Goal: Task Accomplishment & Management: Use online tool/utility

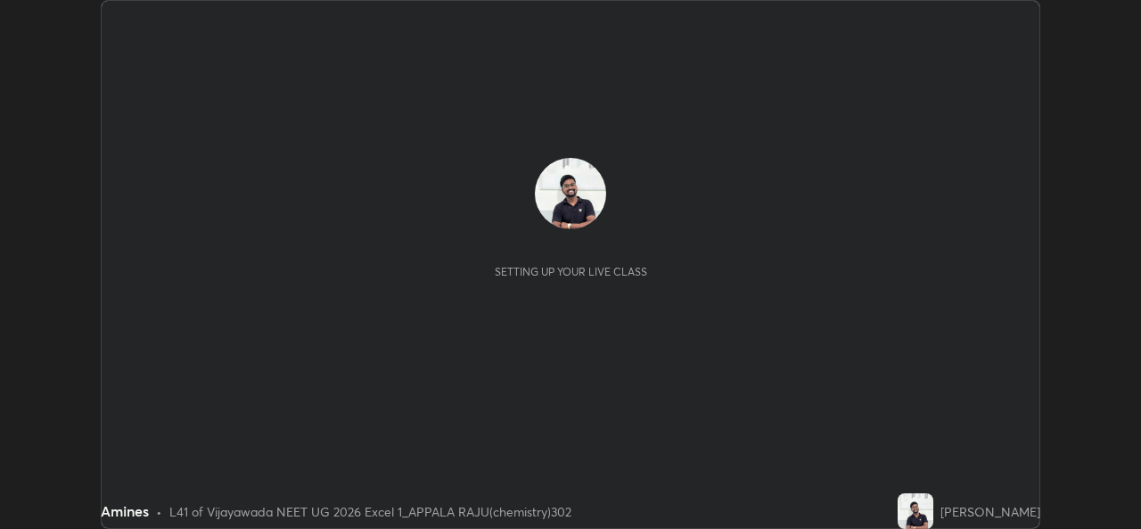
scroll to position [529, 1141]
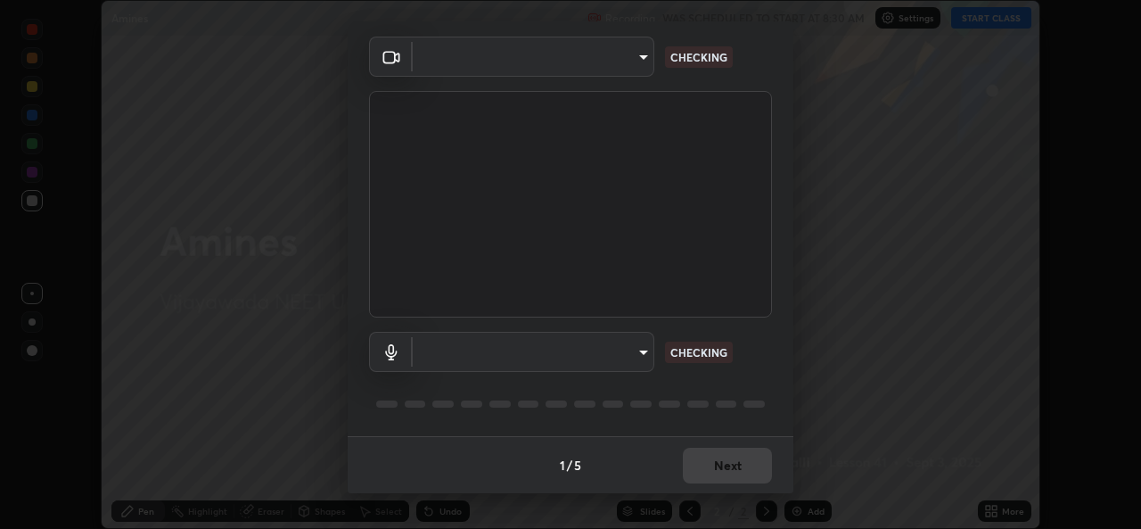
type input "0064ea84de2a44cc79998f9e6e3b0ad63f42f17a352596ba89907dc5edd5337d"
type input "default"
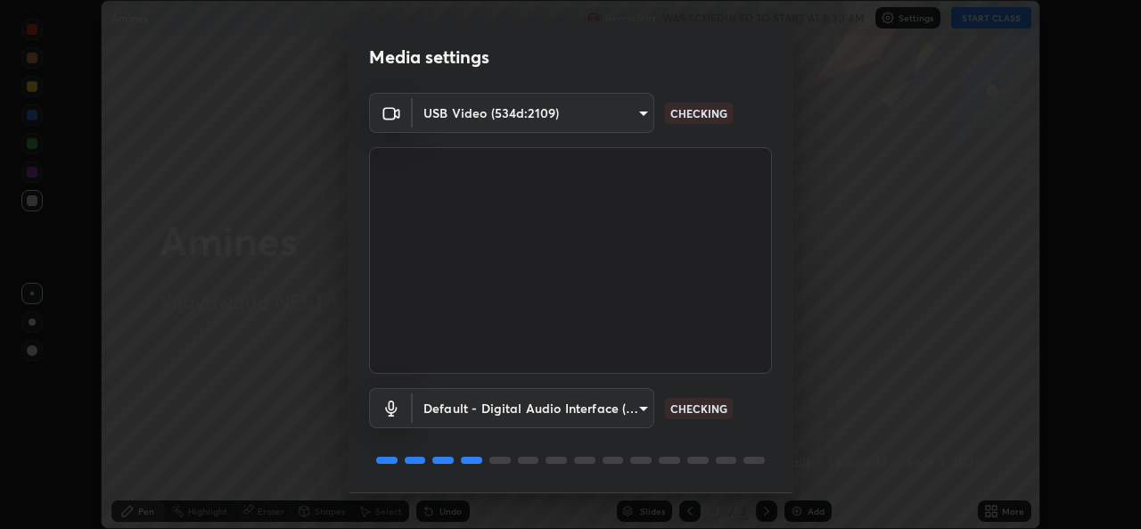
scroll to position [56, 0]
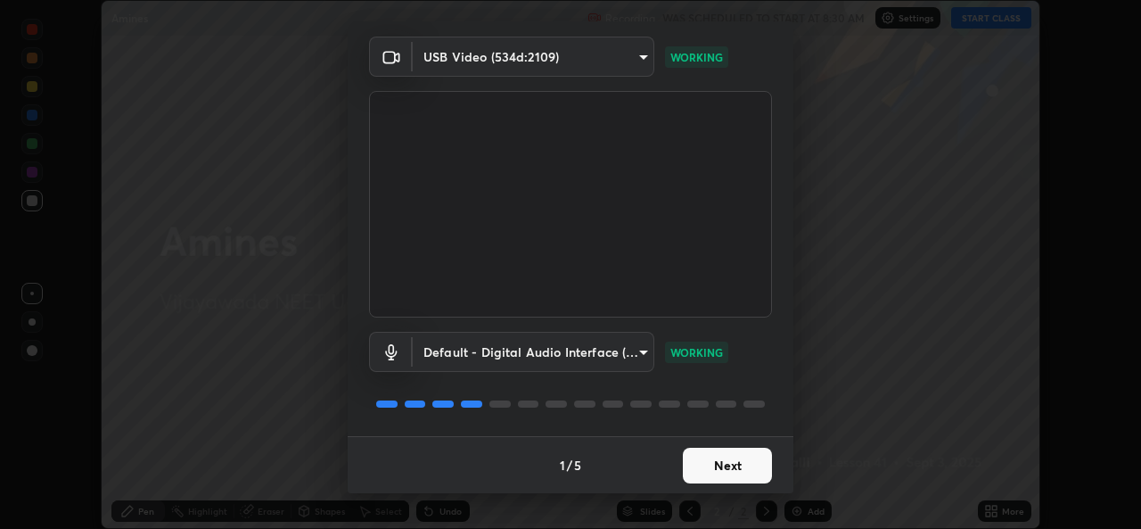
click at [705, 457] on button "Next" at bounding box center [727, 465] width 89 height 36
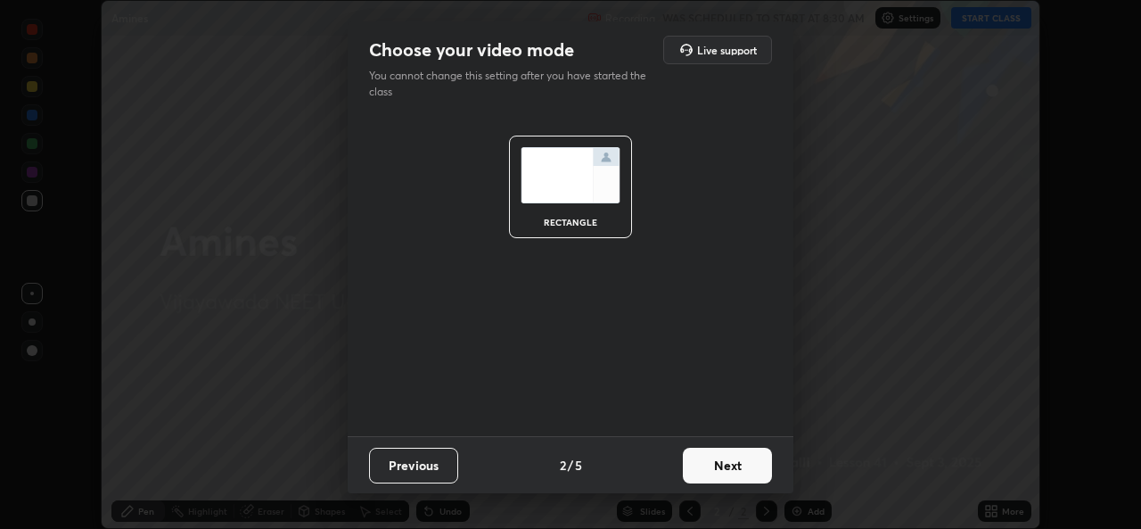
click at [714, 471] on button "Next" at bounding box center [727, 465] width 89 height 36
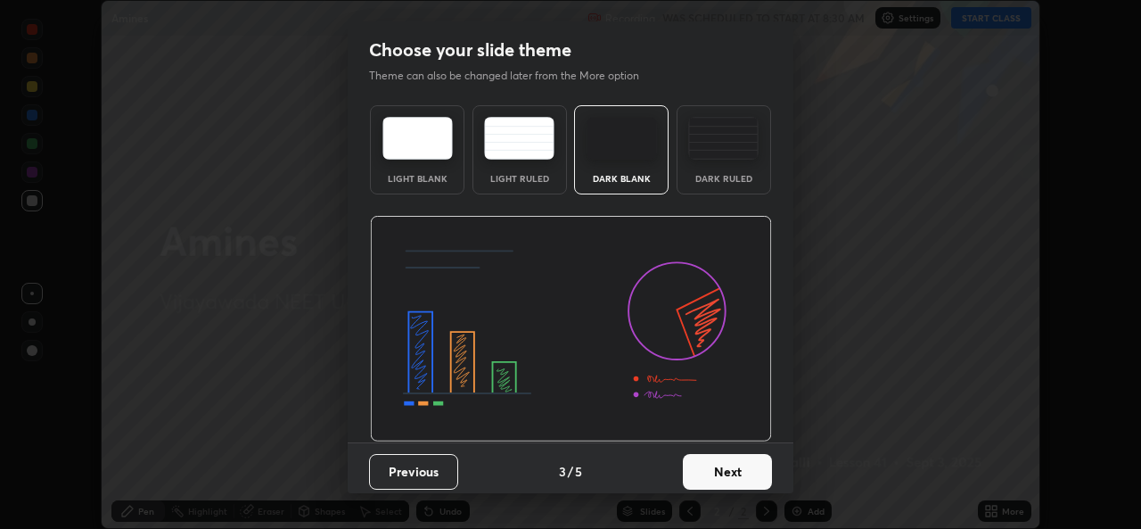
click at [725, 151] on img at bounding box center [723, 138] width 70 height 43
click at [719, 473] on button "Next" at bounding box center [727, 472] width 89 height 36
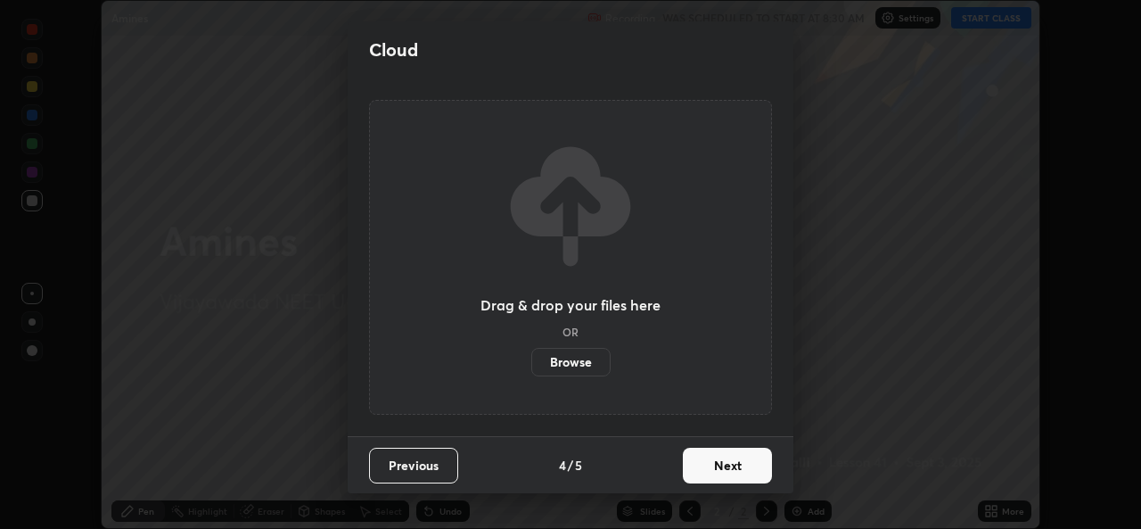
click at [718, 469] on button "Next" at bounding box center [727, 465] width 89 height 36
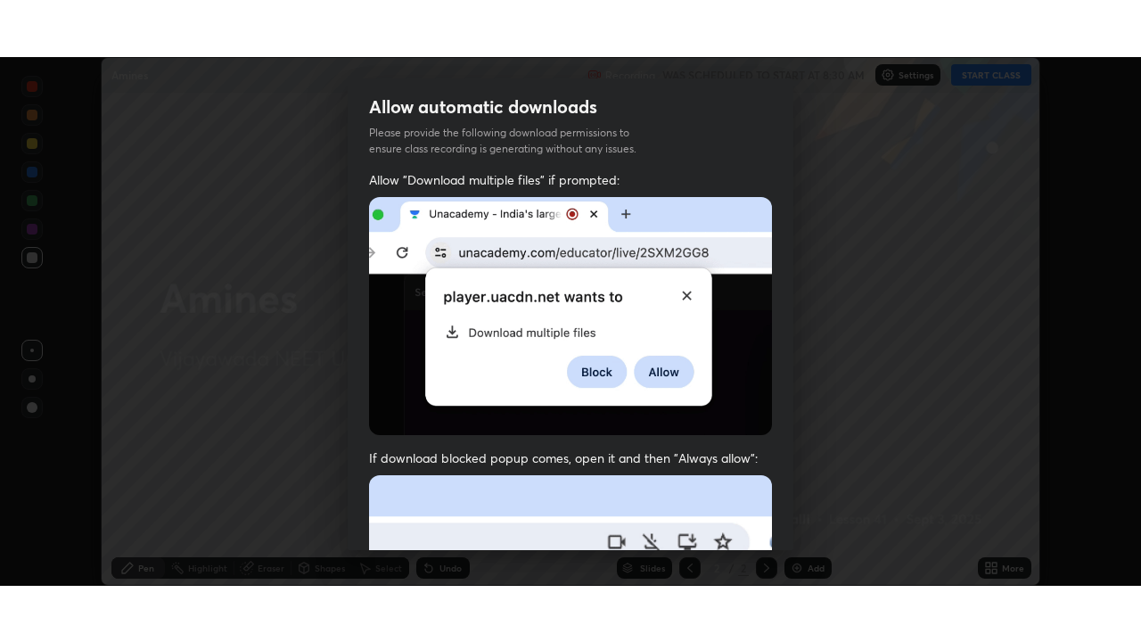
scroll to position [420, 0]
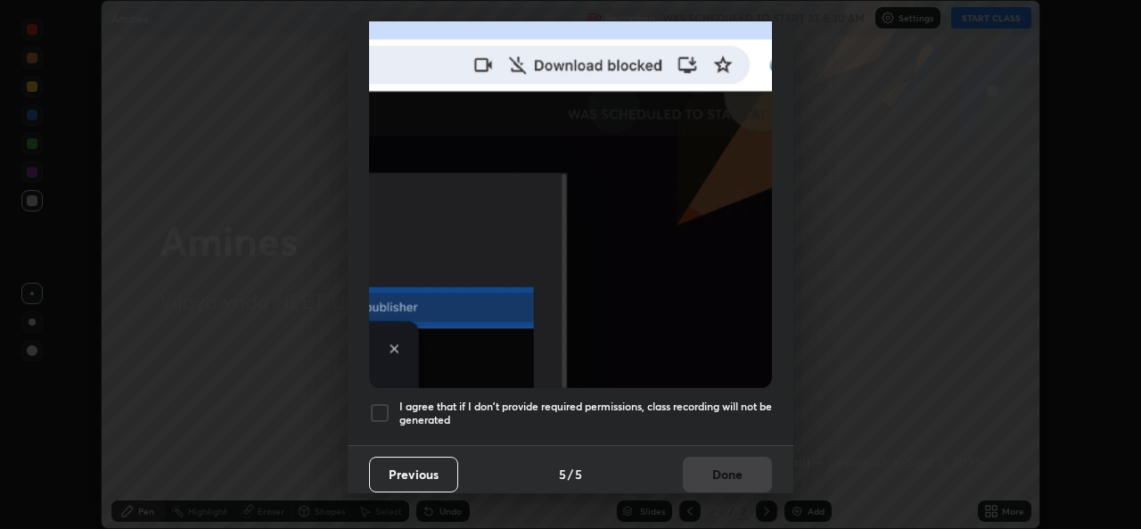
click at [383, 410] on div at bounding box center [379, 412] width 21 height 21
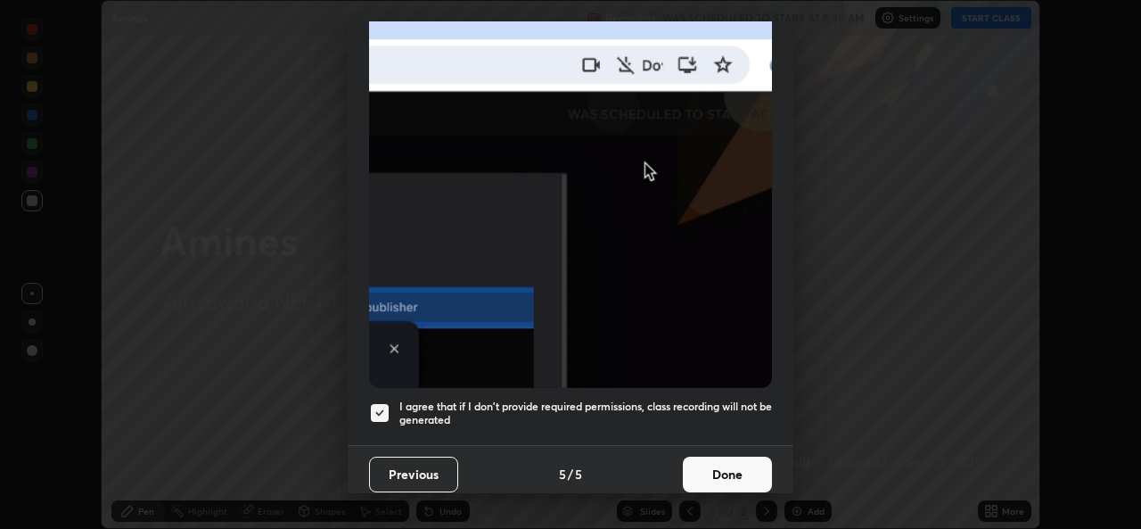
click at [700, 456] on button "Done" at bounding box center [727, 474] width 89 height 36
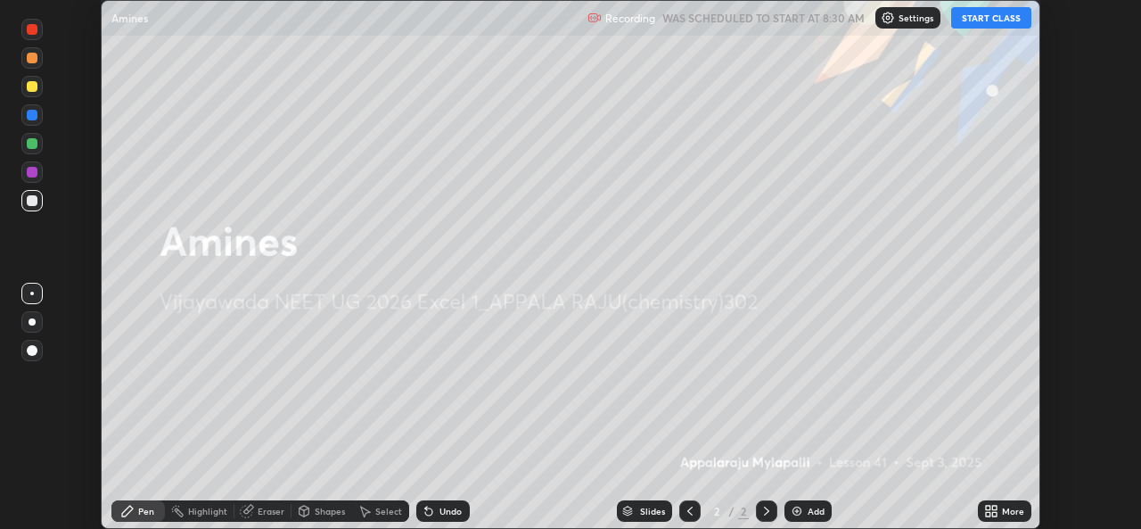
click at [993, 19] on button "START CLASS" at bounding box center [991, 17] width 80 height 21
click at [993, 510] on icon at bounding box center [994, 507] width 4 height 4
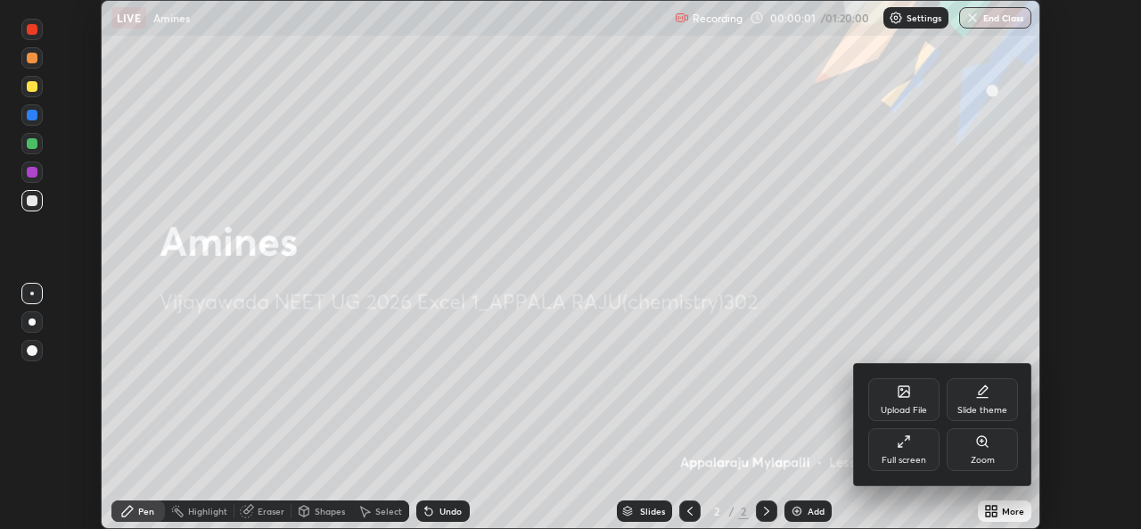
click at [895, 456] on div "Full screen" at bounding box center [904, 460] width 45 height 9
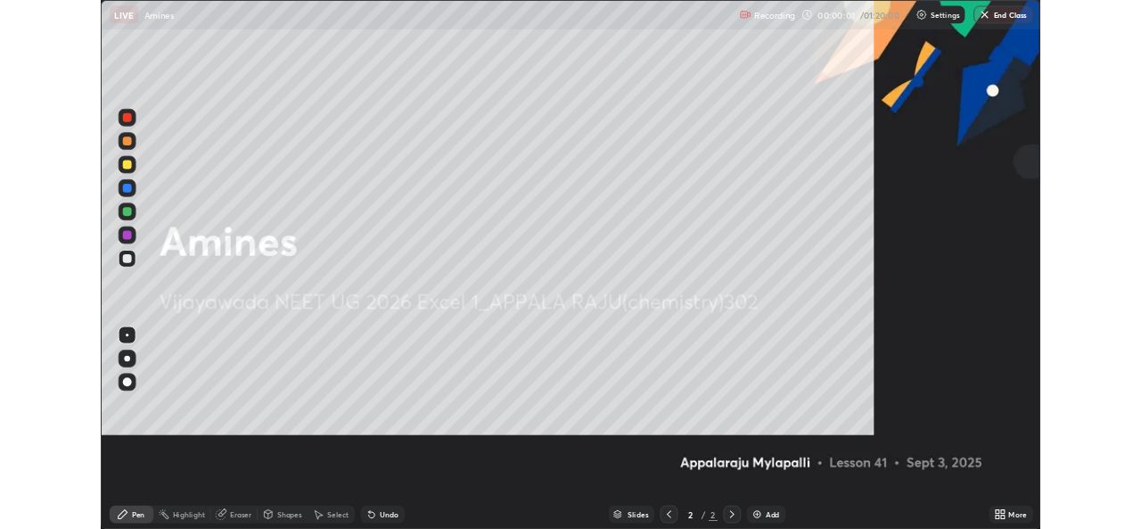
scroll to position [642, 1141]
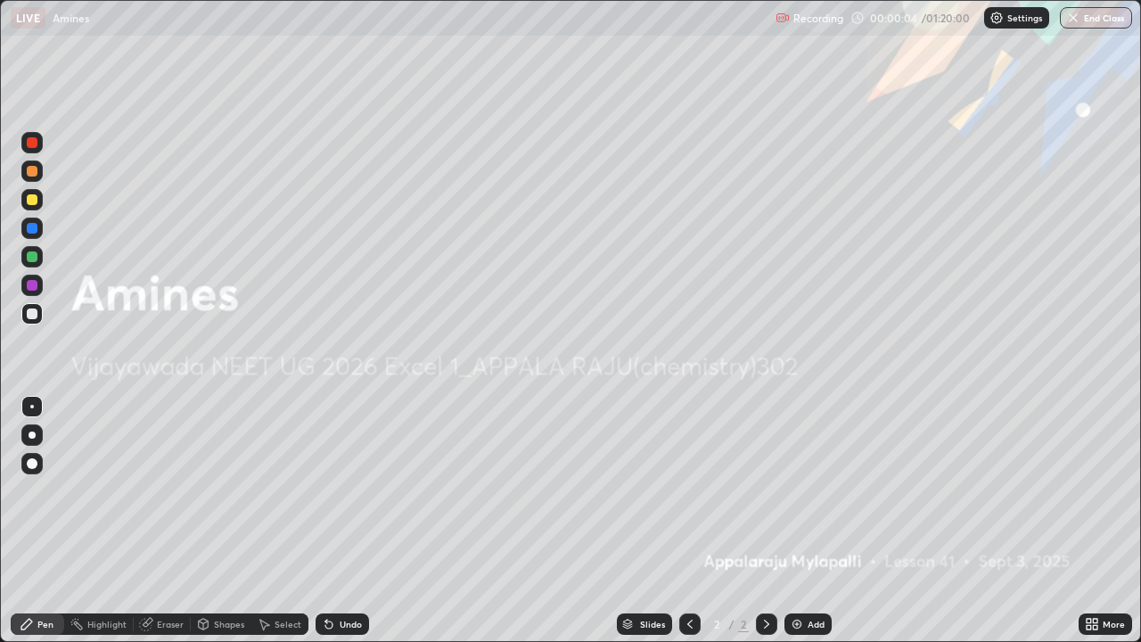
click at [803, 528] on div "Add" at bounding box center [807, 623] width 47 height 21
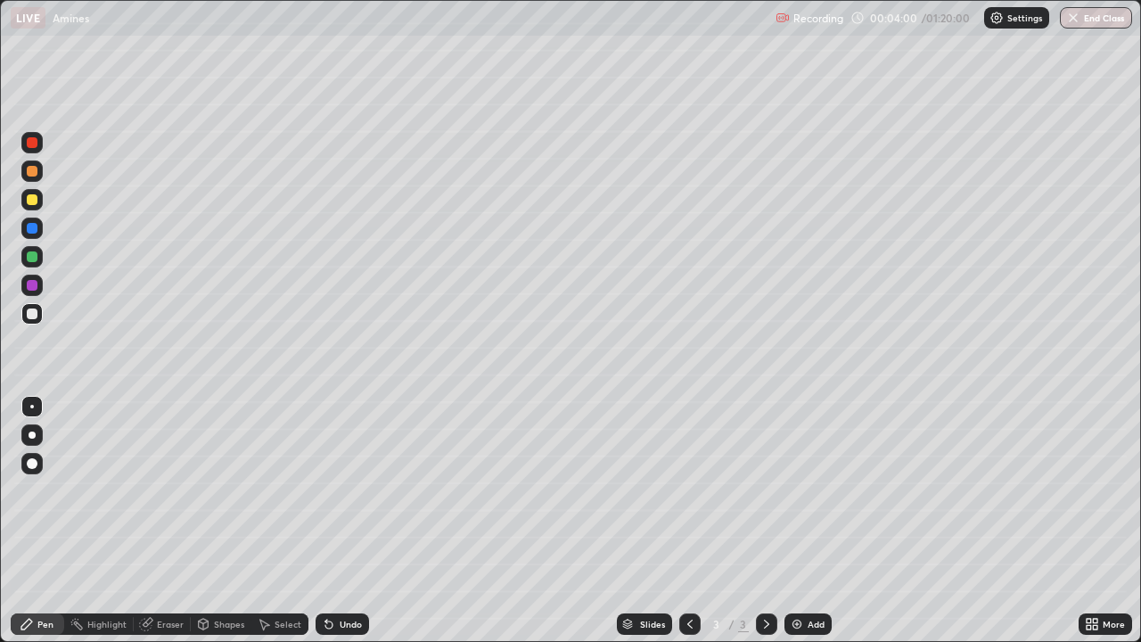
click at [1104, 528] on div "More" at bounding box center [1105, 623] width 53 height 21
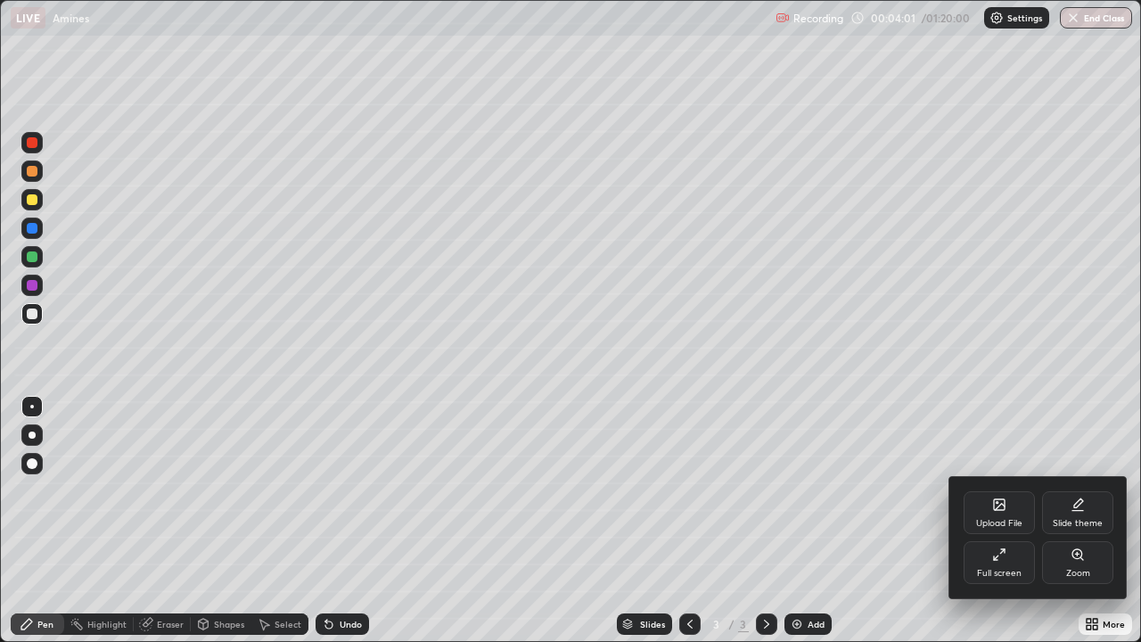
click at [989, 528] on div "Full screen" at bounding box center [999, 573] width 45 height 9
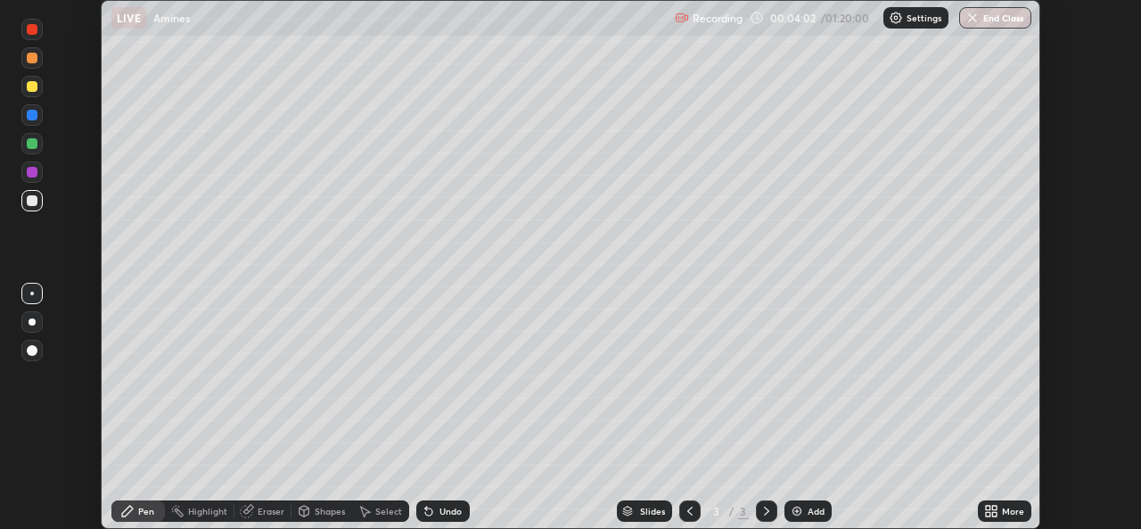
scroll to position [88611, 87999]
